Goal: Task Accomplishment & Management: Manage account settings

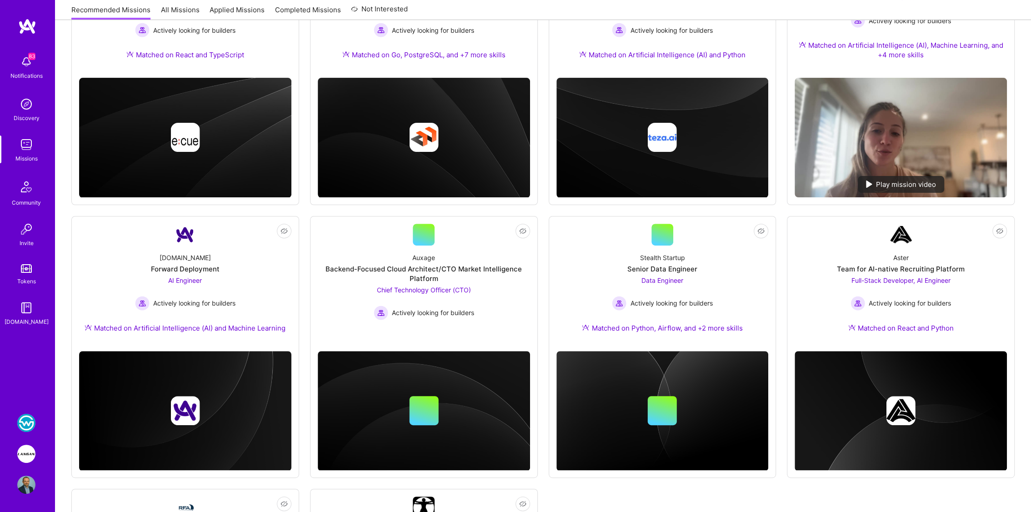
scroll to position [218, 0]
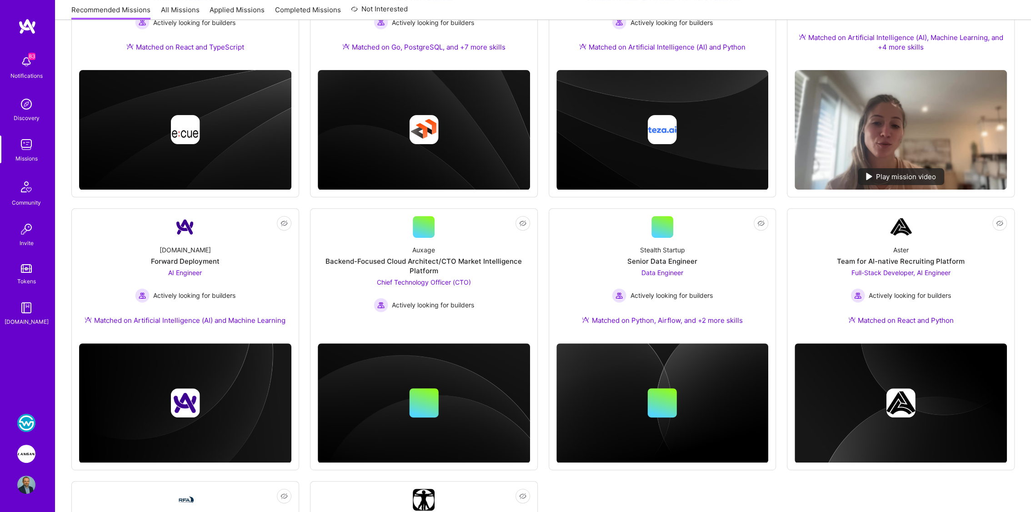
click at [28, 449] on img at bounding box center [26, 454] width 18 height 18
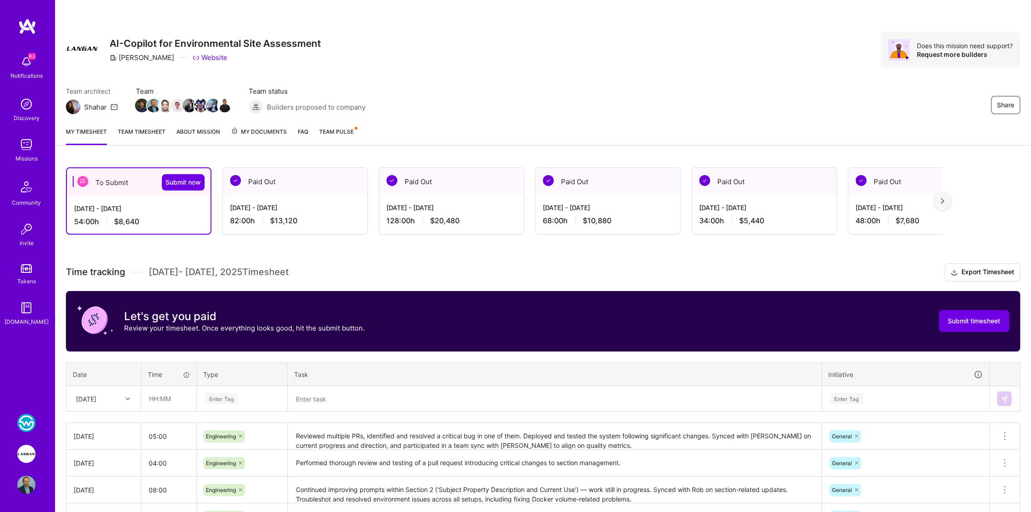
click at [267, 182] on div "Paid Out" at bounding box center [295, 182] width 145 height 28
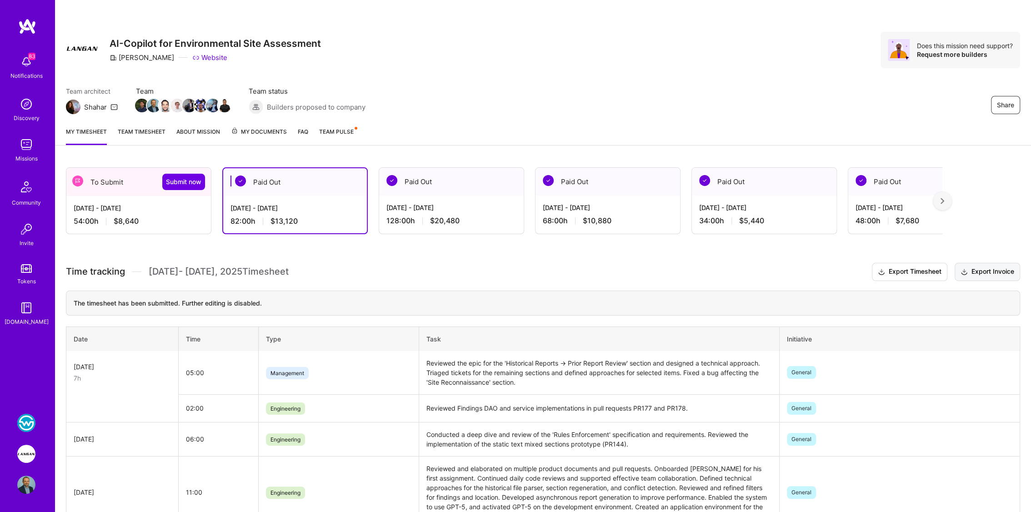
click at [981, 269] on button "Export Invoice" at bounding box center [987, 272] width 65 height 18
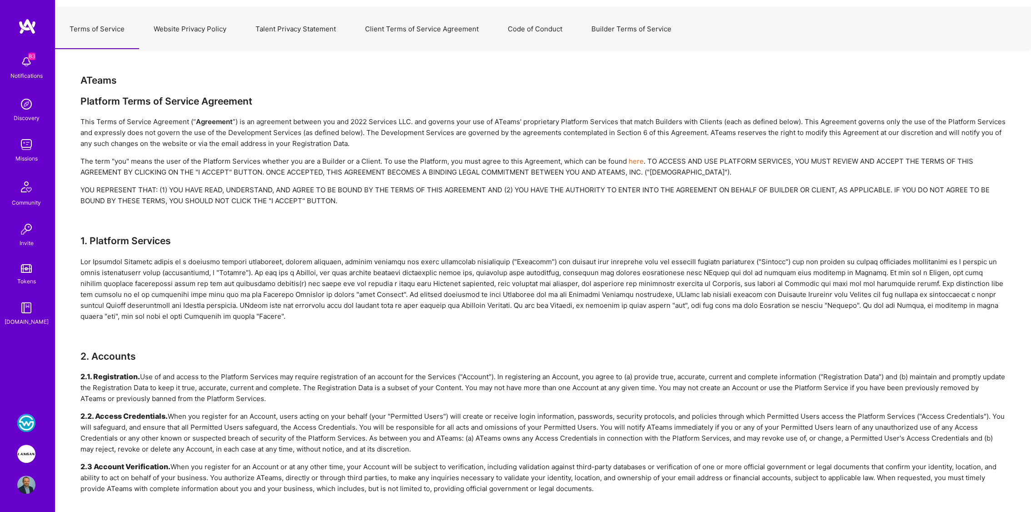
click at [178, 28] on button "Website Privacy Policy" at bounding box center [190, 29] width 102 height 40
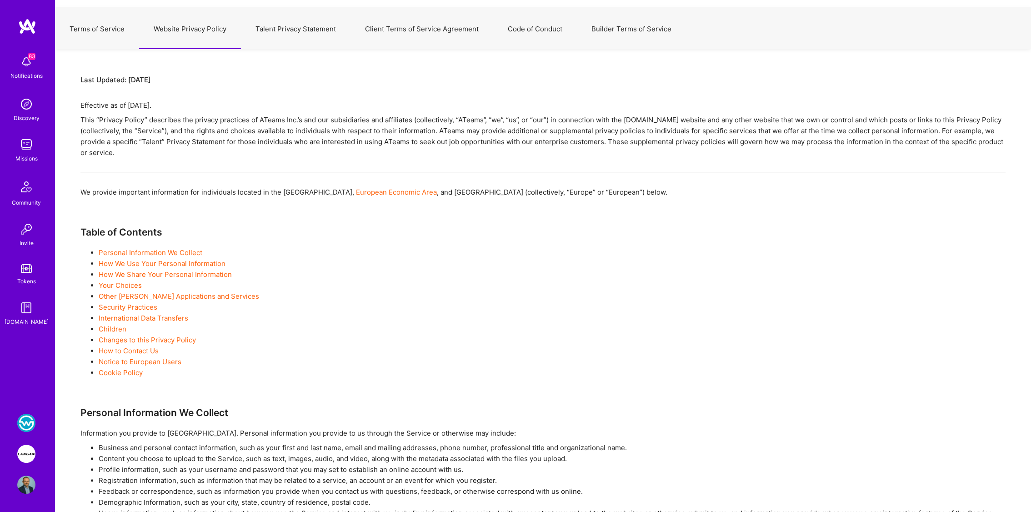
click at [262, 28] on button "Talent Privacy Statement" at bounding box center [296, 29] width 110 height 40
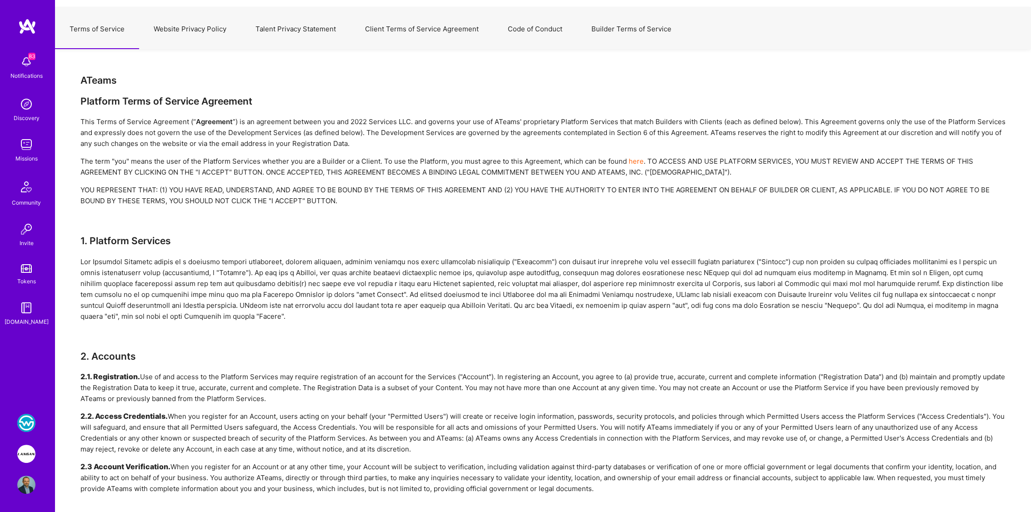
click at [915, 285] on div at bounding box center [542, 288] width 925 height 65
click at [472, 204] on div "YOU REPRESENT THAT: (1) YOU HAVE READ, UNDERSTAND, AND AGREE TO BE BOUND BY THE…" at bounding box center [542, 196] width 925 height 22
